Goal: Information Seeking & Learning: Find specific fact

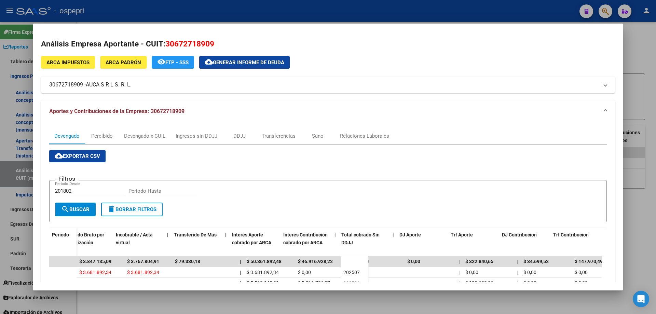
scroll to position [0, 292]
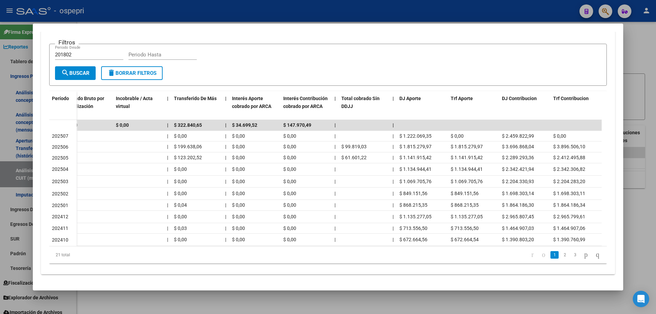
click at [627, 63] on div at bounding box center [328, 157] width 656 height 314
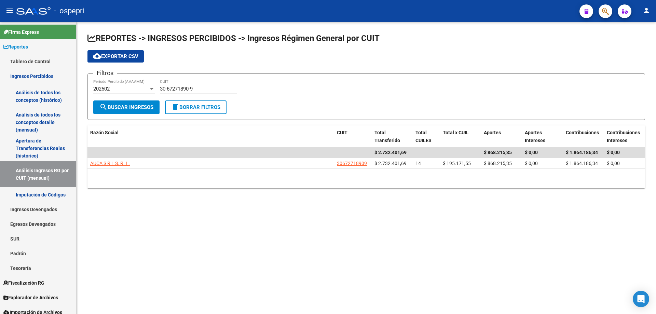
click at [205, 87] on input "30-67271890-9" at bounding box center [198, 89] width 77 height 6
paste input "3"
click at [205, 89] on input "30-67271890-3" at bounding box center [198, 89] width 77 height 6
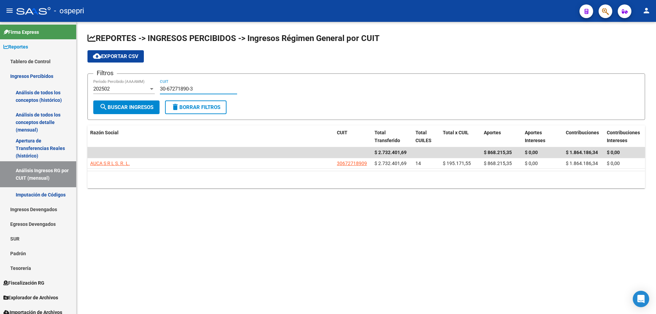
click at [205, 89] on input "30-67271890-3" at bounding box center [198, 89] width 77 height 6
paste input "8446116-4"
type input "30-68446116-4"
click at [150, 100] on div "202502 Período Percibido (AAAAMM)" at bounding box center [124, 89] width 62 height 21
click at [150, 104] on button "search Buscar Ingresos" at bounding box center [126, 107] width 66 height 14
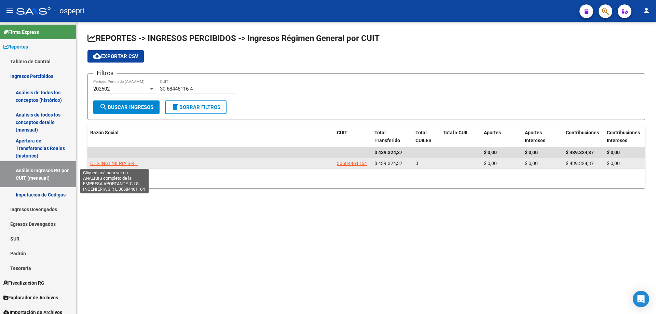
click at [121, 165] on span "C I S INGENIERIA S R L" at bounding box center [114, 163] width 48 height 5
type textarea "30684461164"
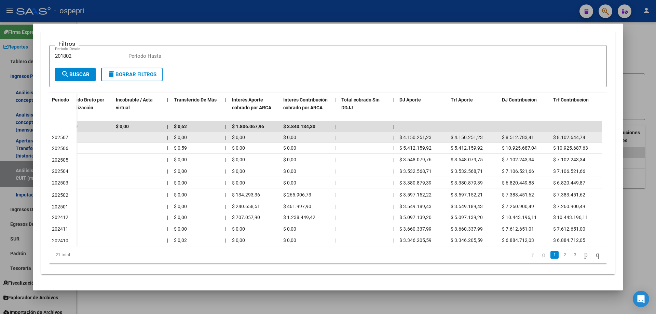
drag, startPoint x: 430, startPoint y: 132, endPoint x: 425, endPoint y: 132, distance: 4.4
click at [400, 134] on div "$ 4.150.251,23" at bounding box center [423, 138] width 46 height 8
click at [426, 134] on div "$ 4.150.251,23" at bounding box center [423, 138] width 46 height 8
drag, startPoint x: 432, startPoint y: 131, endPoint x: 404, endPoint y: 131, distance: 28.0
click at [404, 134] on div "$ 4.150.251,23" at bounding box center [423, 138] width 46 height 8
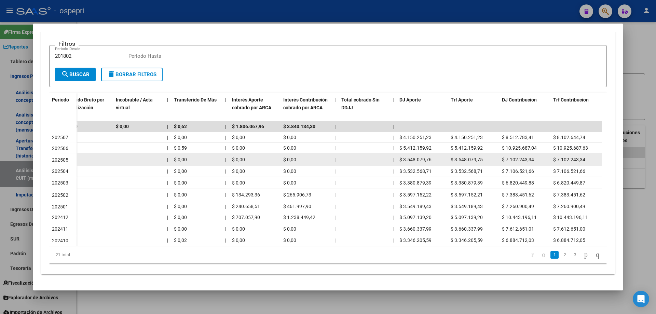
copy span "4.150.251,23"
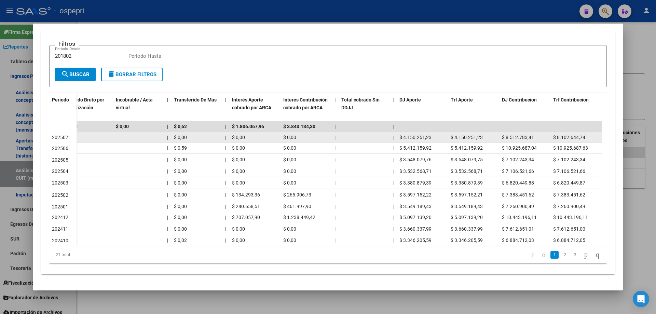
drag, startPoint x: 535, startPoint y: 131, endPoint x: 507, endPoint y: 131, distance: 28.4
click at [507, 134] on div "$ 8.512.783,41" at bounding box center [525, 138] width 46 height 8
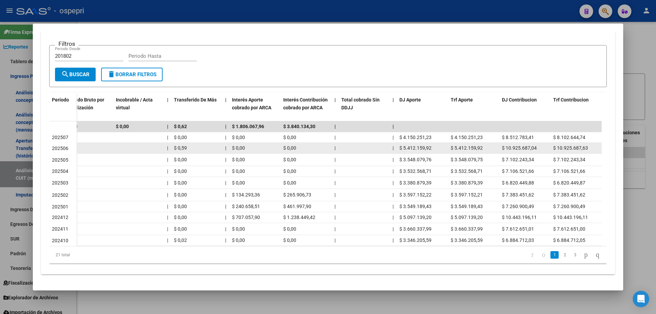
copy span "8.512.783,41"
